Goal: Task Accomplishment & Management: Use online tool/utility

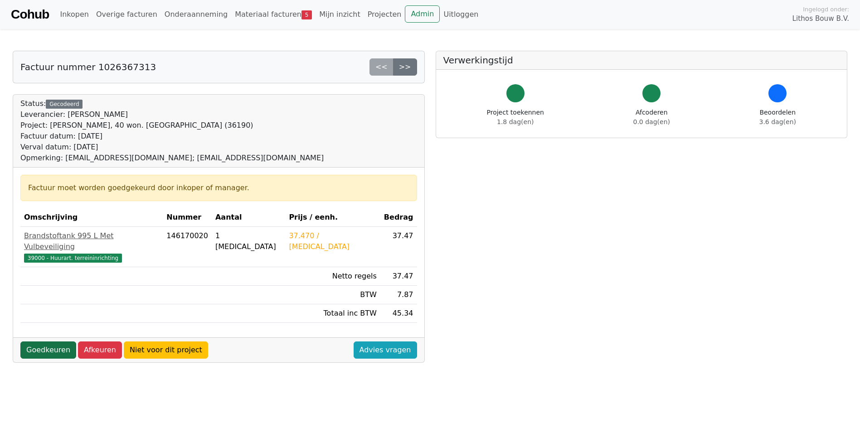
click at [63, 342] on link "Goedkeuren" at bounding box center [48, 350] width 56 height 17
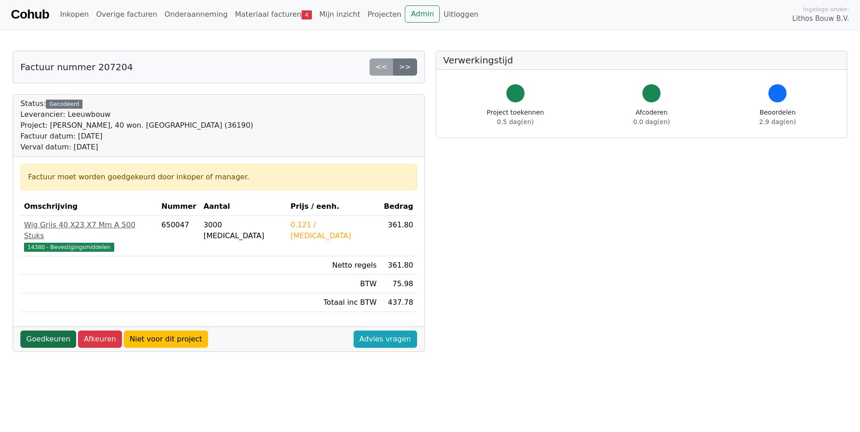
click at [54, 331] on link "Goedkeuren" at bounding box center [48, 339] width 56 height 17
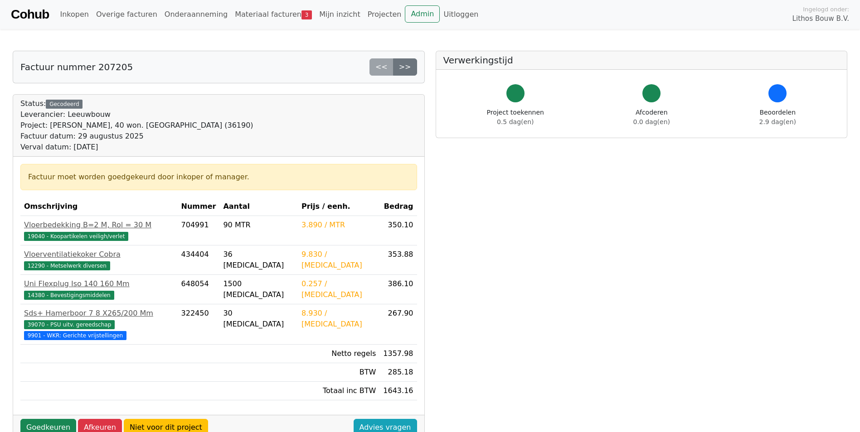
scroll to position [91, 0]
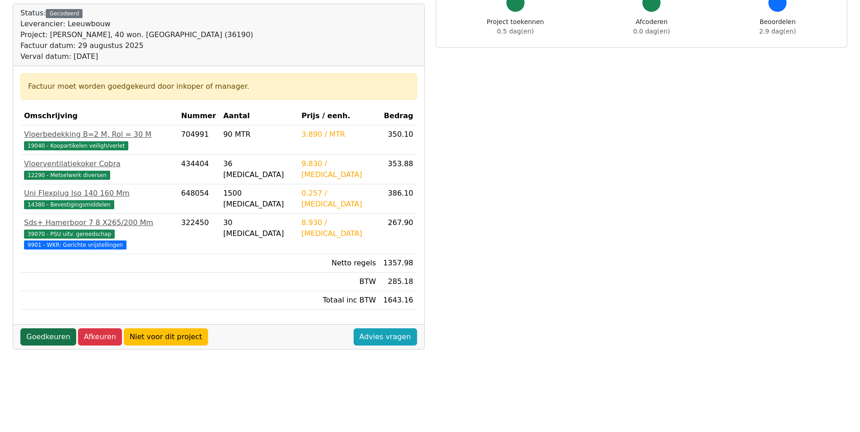
click at [46, 329] on link "Goedkeuren" at bounding box center [48, 337] width 56 height 17
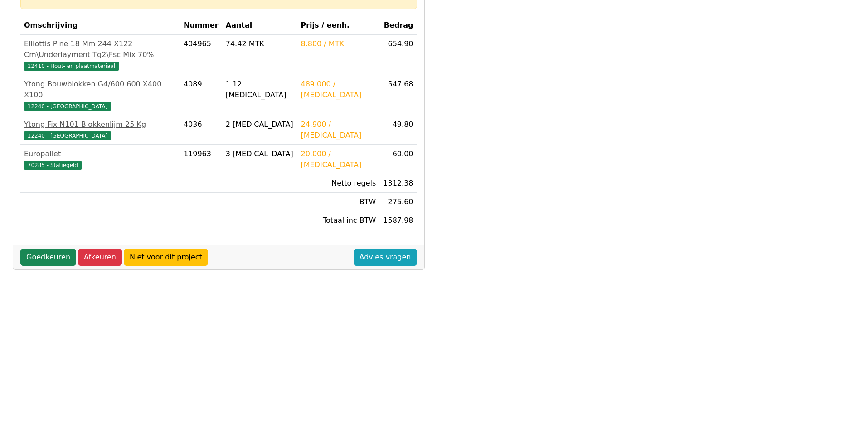
scroll to position [240, 0]
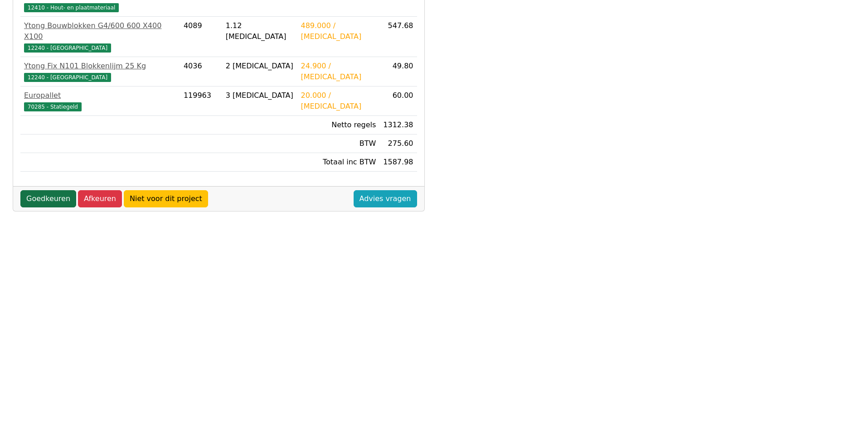
click at [62, 190] on link "Goedkeuren" at bounding box center [48, 198] width 56 height 17
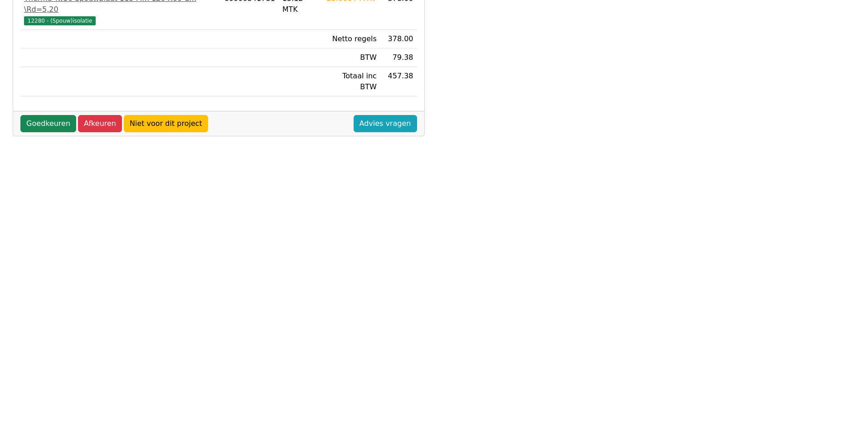
scroll to position [240, 0]
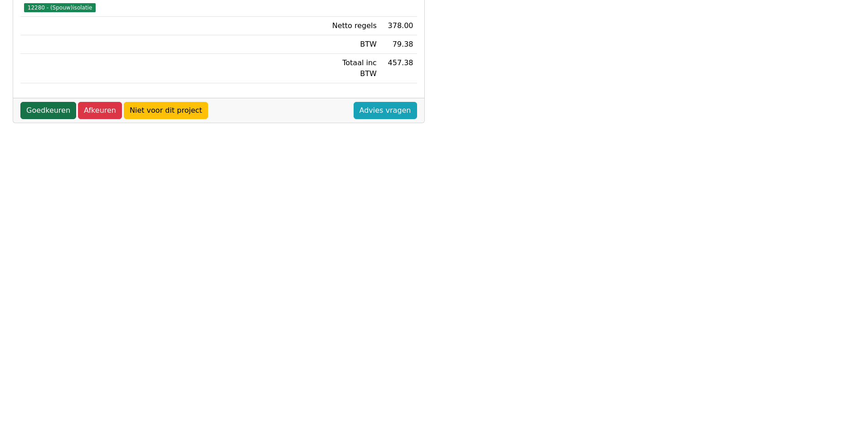
click at [45, 102] on link "Goedkeuren" at bounding box center [48, 110] width 56 height 17
